Goal: Information Seeking & Learning: Learn about a topic

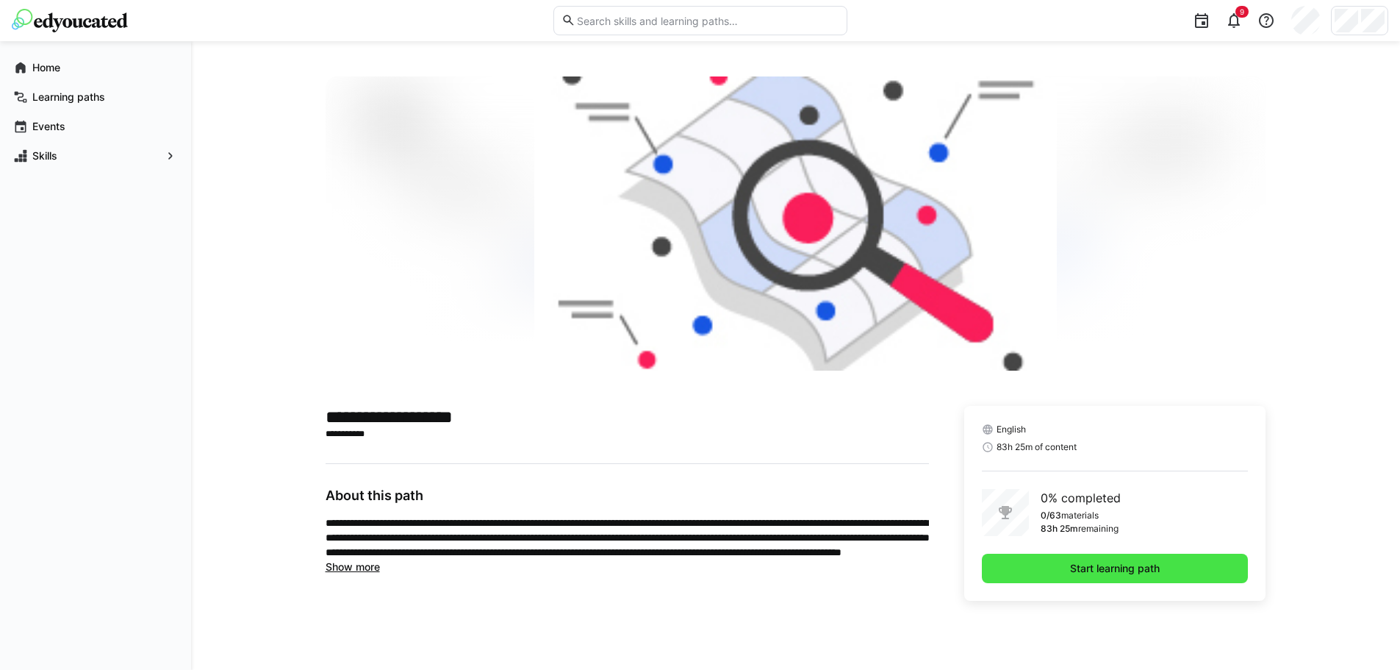
click at [1112, 578] on span "Start learning path" at bounding box center [1115, 567] width 267 height 29
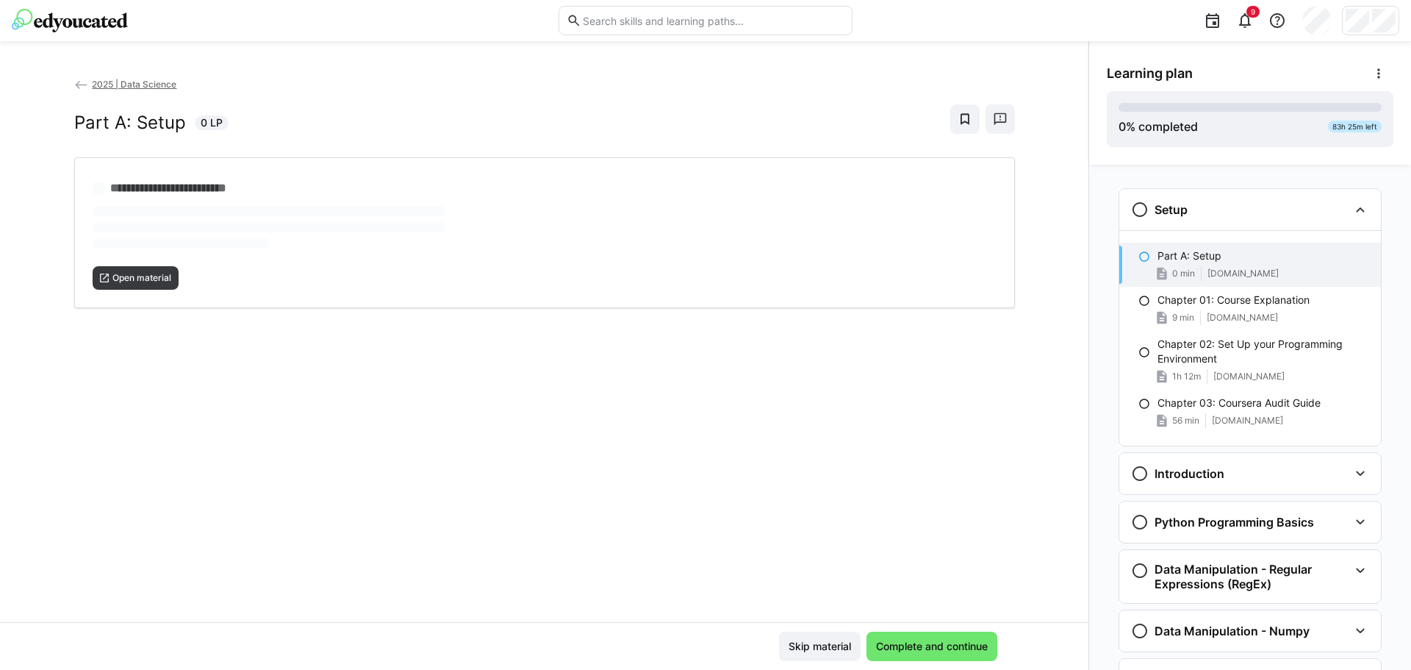
scroll to position [24, 0]
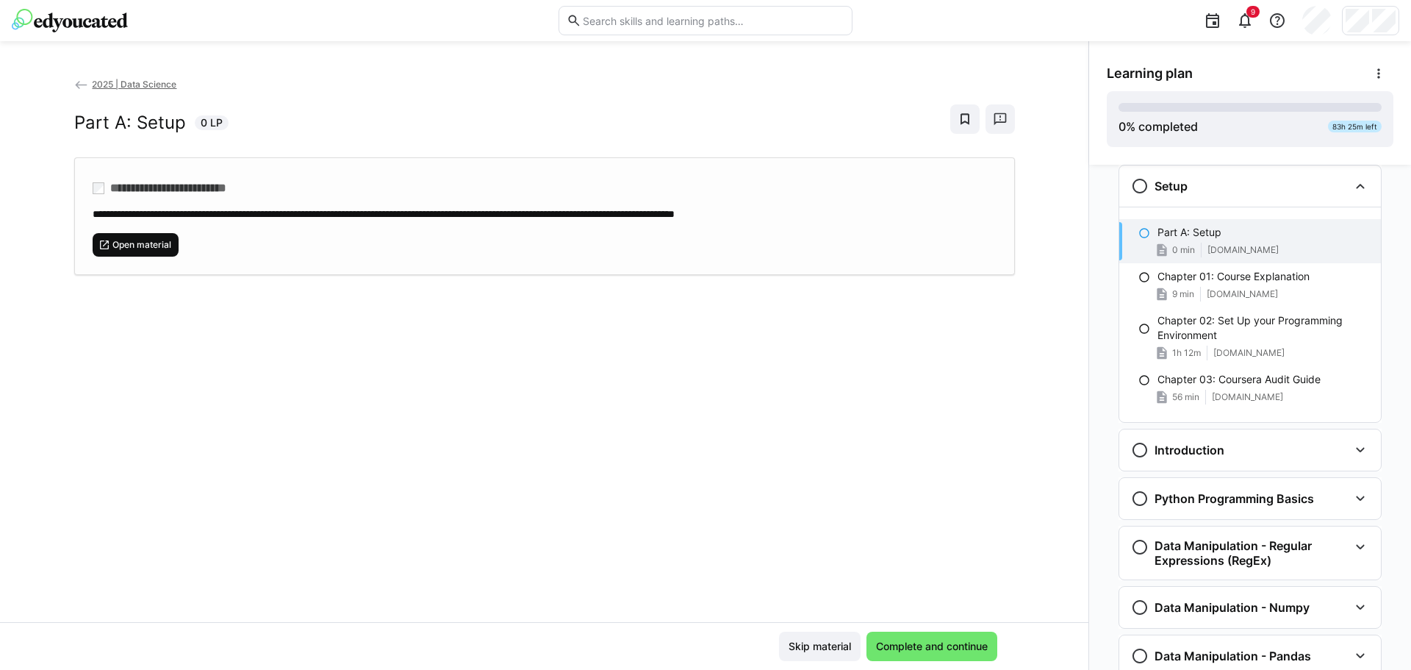
click at [152, 242] on span "Open material" at bounding box center [142, 245] width 62 height 12
click at [906, 650] on span "Complete and continue" at bounding box center [932, 646] width 116 height 15
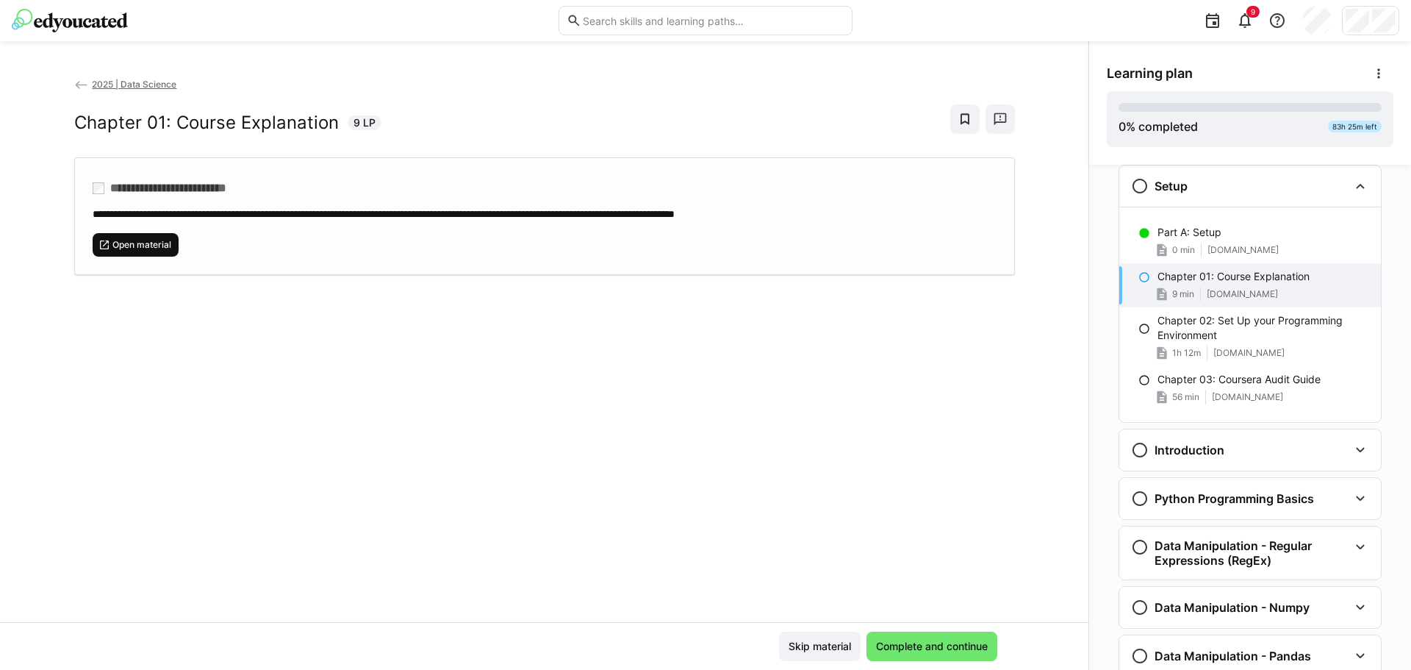
click at [161, 240] on span "Open material" at bounding box center [142, 245] width 62 height 12
drag, startPoint x: 870, startPoint y: 646, endPoint x: 946, endPoint y: 659, distance: 76.8
click at [946, 659] on span "Complete and continue" at bounding box center [932, 645] width 131 height 29
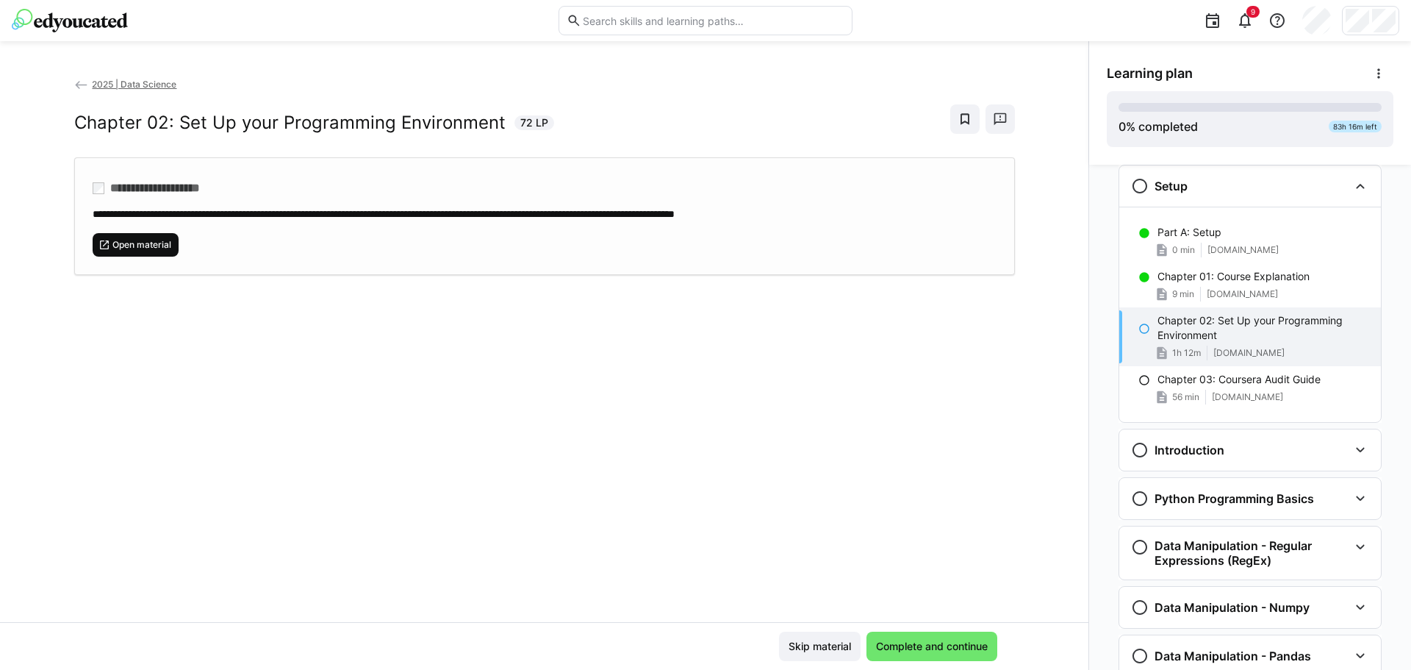
click at [140, 244] on span "Open material" at bounding box center [142, 245] width 62 height 12
click at [916, 653] on span "Complete and continue" at bounding box center [932, 646] width 116 height 15
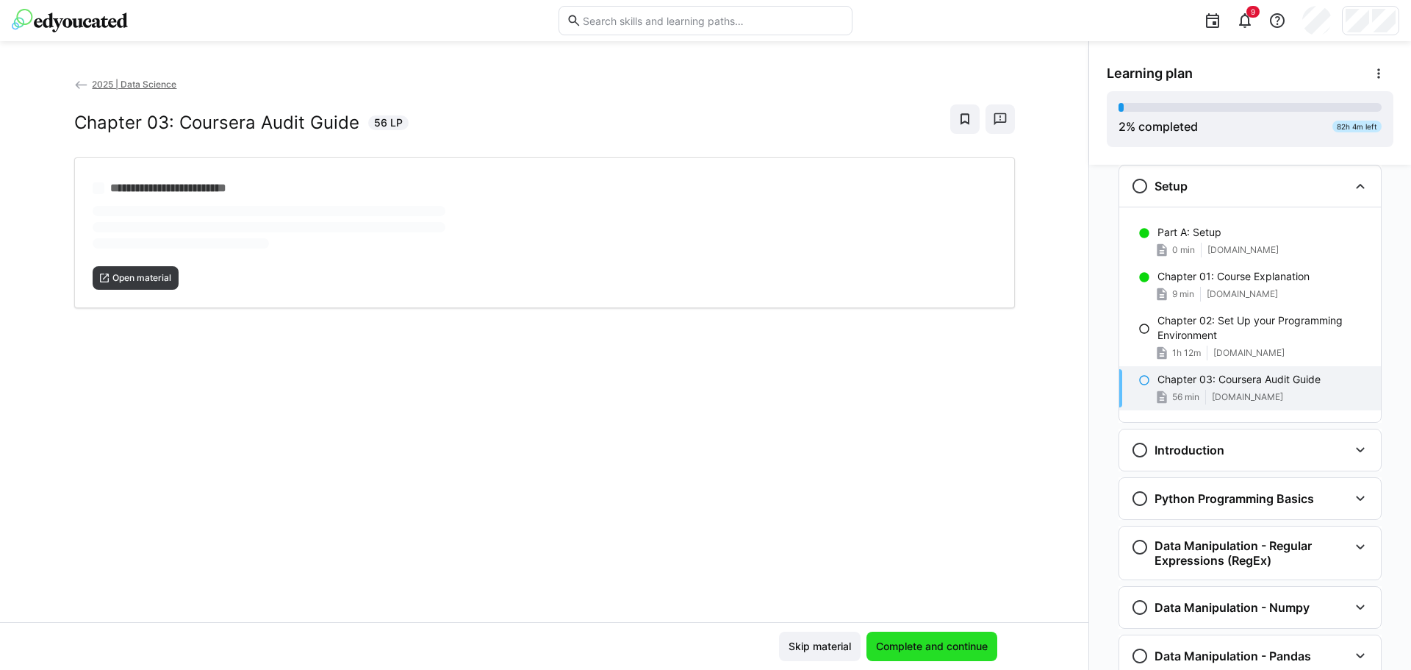
click at [916, 653] on span "Complete and continue" at bounding box center [932, 646] width 116 height 15
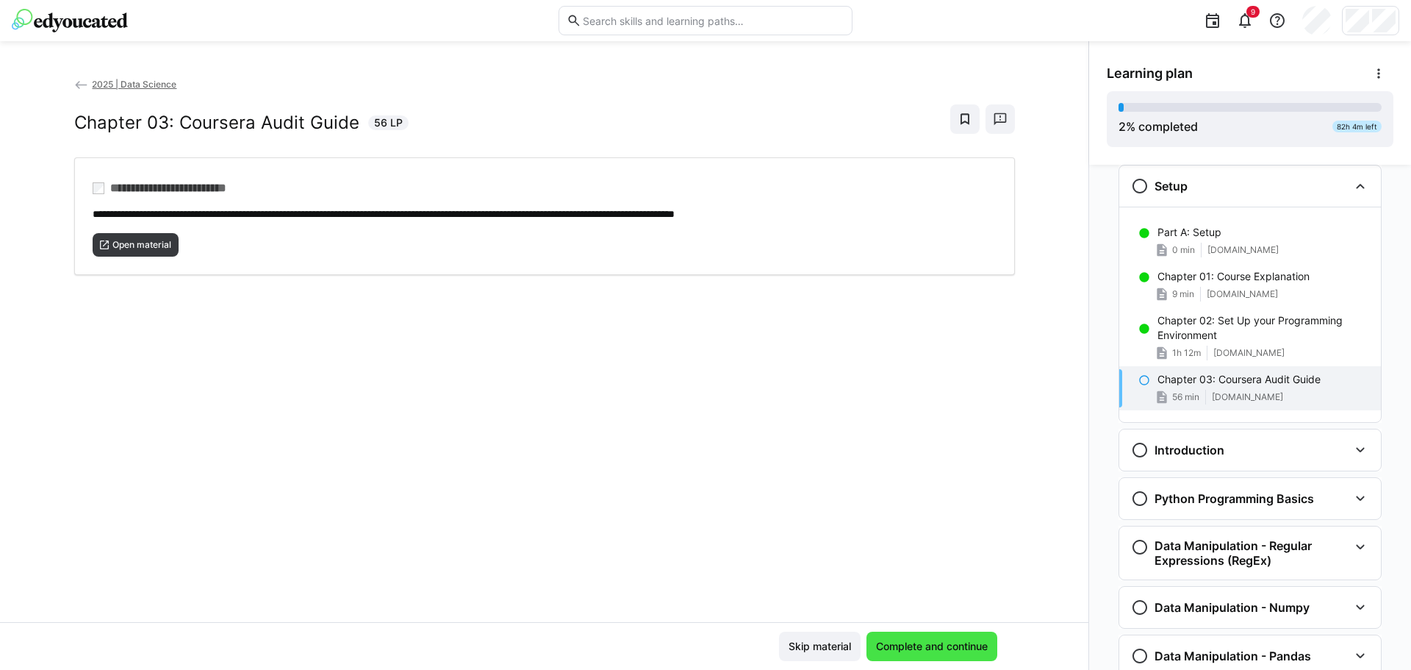
click at [944, 642] on span "Complete and continue" at bounding box center [932, 646] width 116 height 15
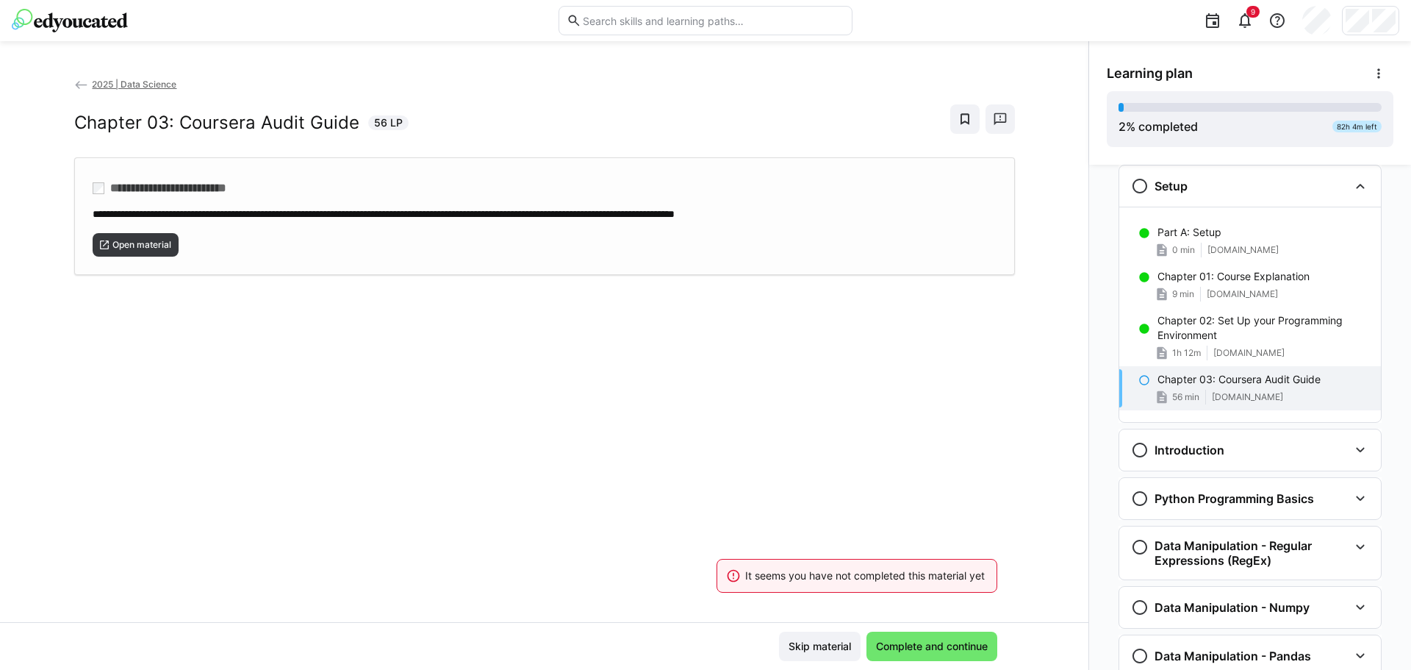
click at [126, 221] on div "Open material" at bounding box center [545, 238] width 904 height 35
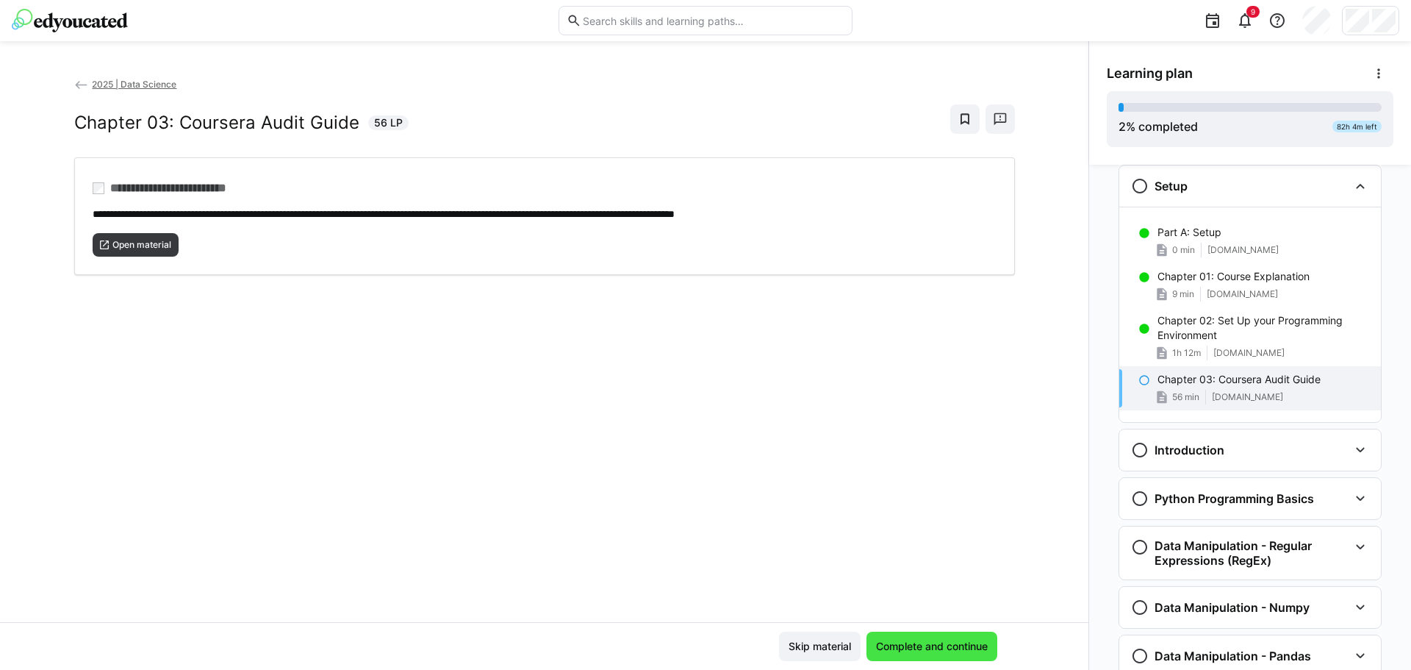
click at [962, 646] on span "Complete and continue" at bounding box center [932, 646] width 116 height 15
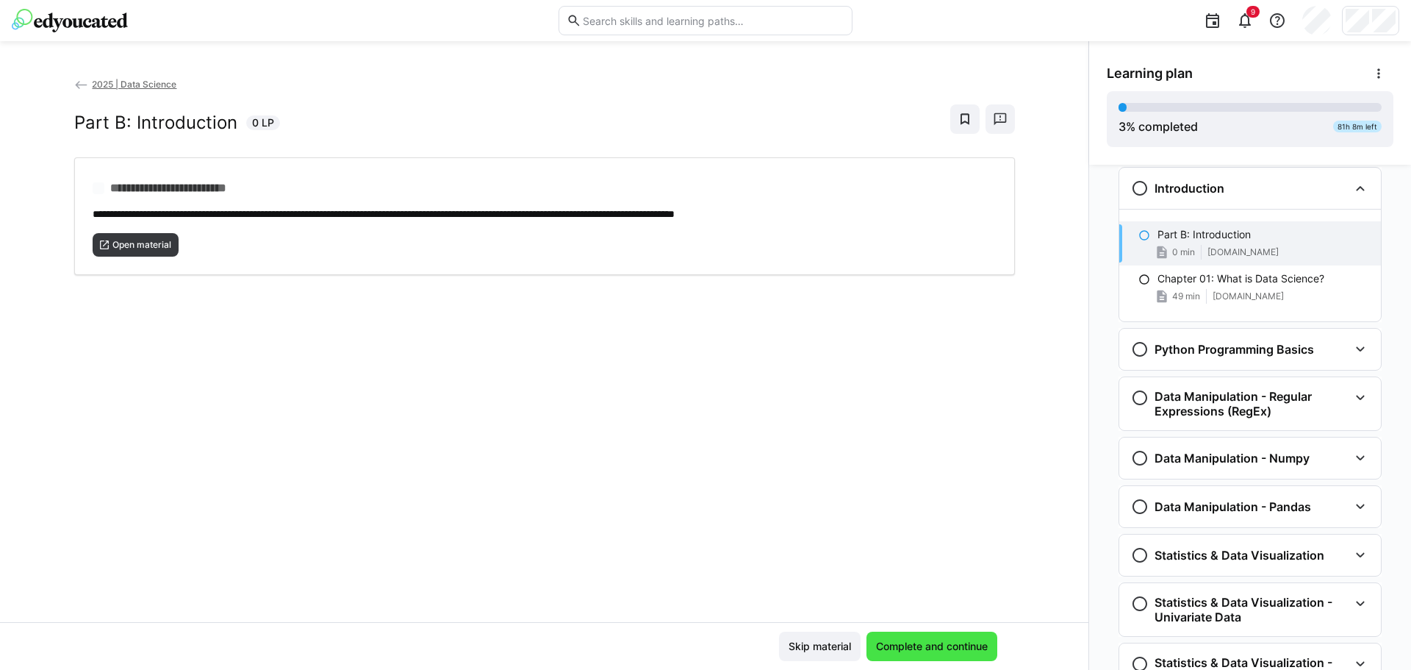
scroll to position [287, 0]
click at [133, 239] on span "Open material" at bounding box center [142, 245] width 62 height 12
click at [1305, 320] on app-classroom-navigation "Setup Part A: Setup 0 min [DOMAIN_NAME] Chapter 01: Course Explanation 9 min [D…" at bounding box center [1250, 342] width 287 height 894
click at [1306, 348] on h3 "Python Programming Basics" at bounding box center [1234, 347] width 159 height 15
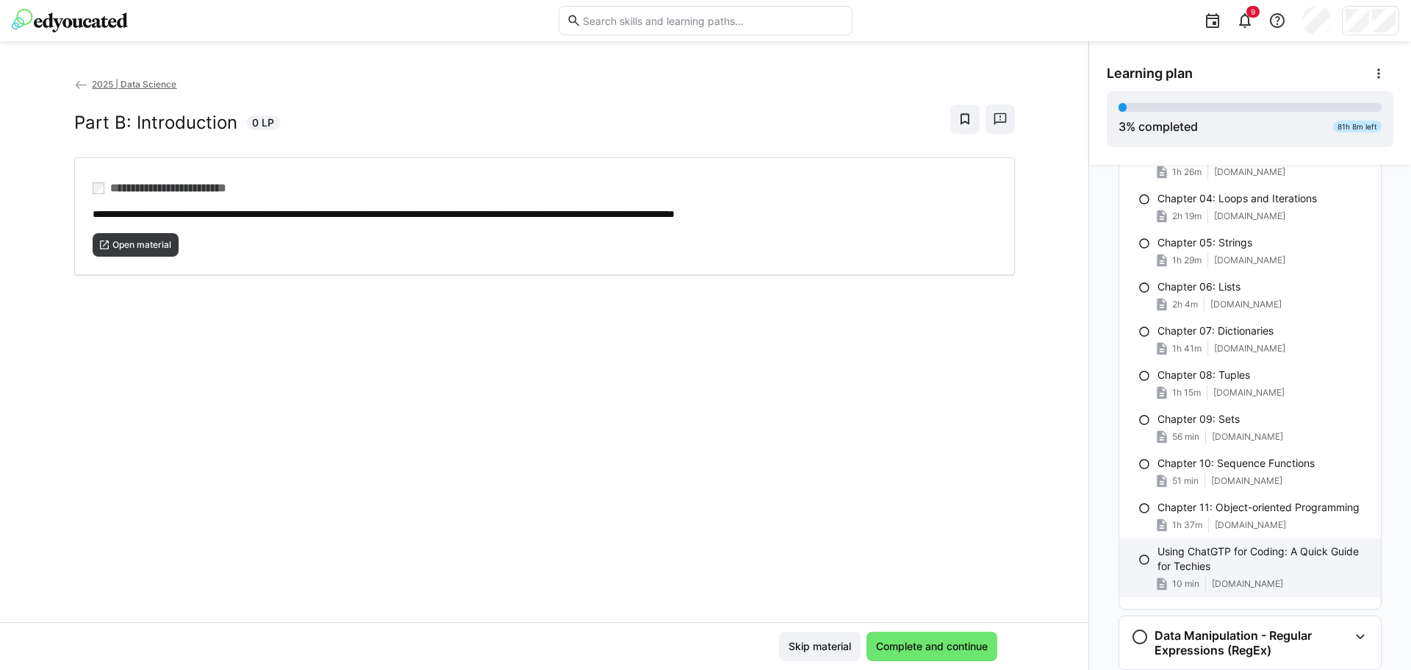
scroll to position [655, 0]
